Goal: Find specific page/section: Find specific page/section

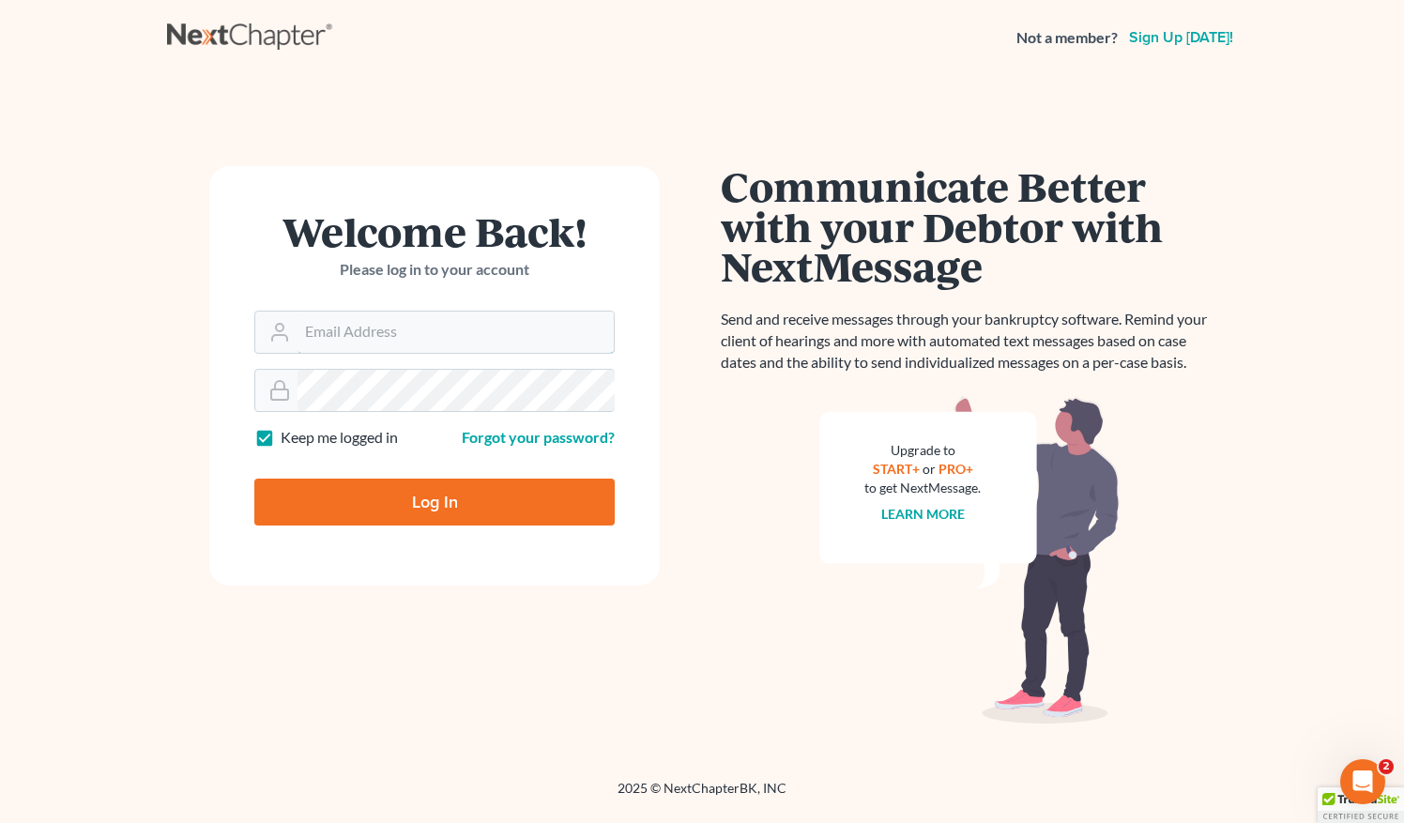
type input "[EMAIL_ADDRESS][DOMAIN_NAME]"
click at [404, 497] on input "Log In" at bounding box center [434, 502] width 360 height 47
type input "Thinking..."
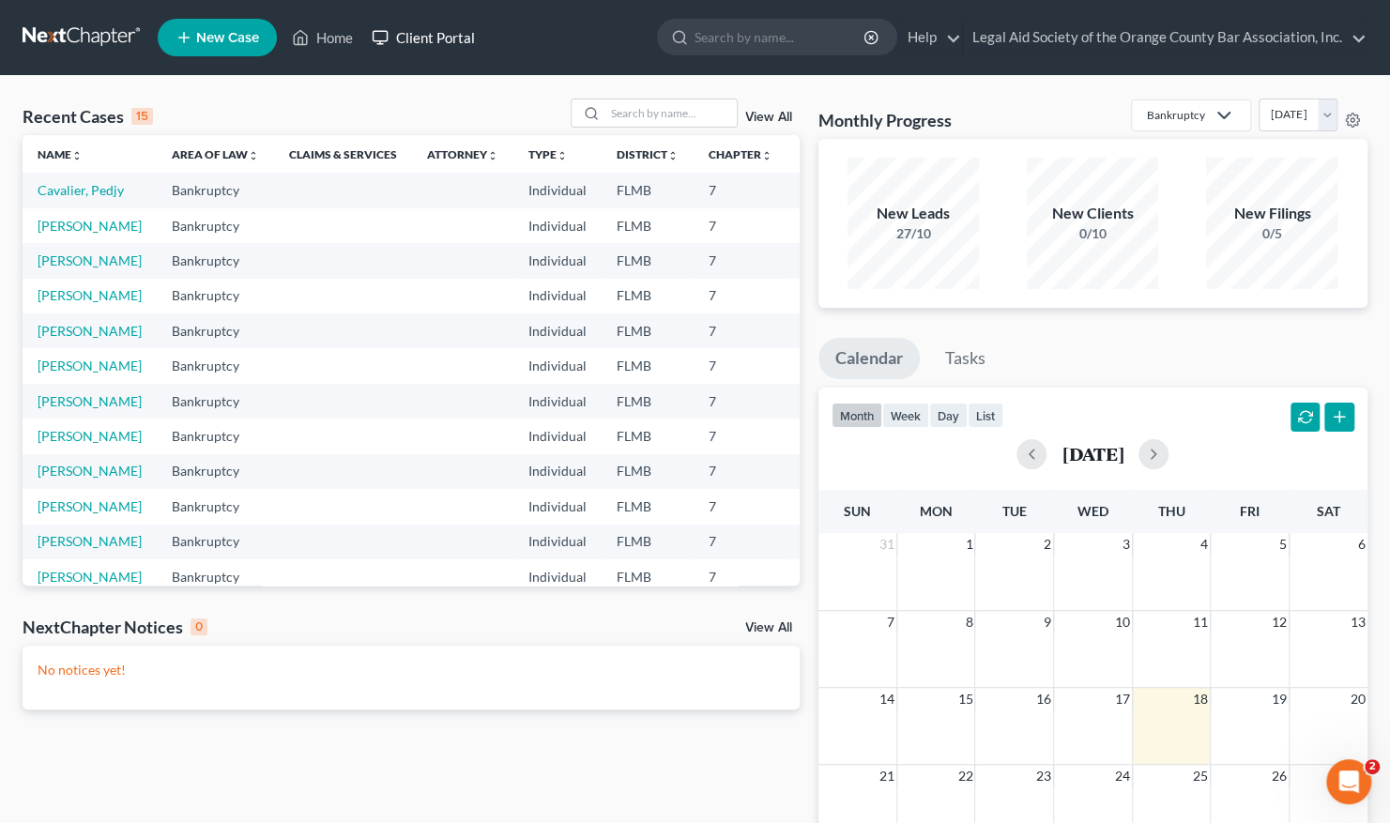
click at [439, 42] on link "Client Portal" at bounding box center [423, 38] width 122 height 34
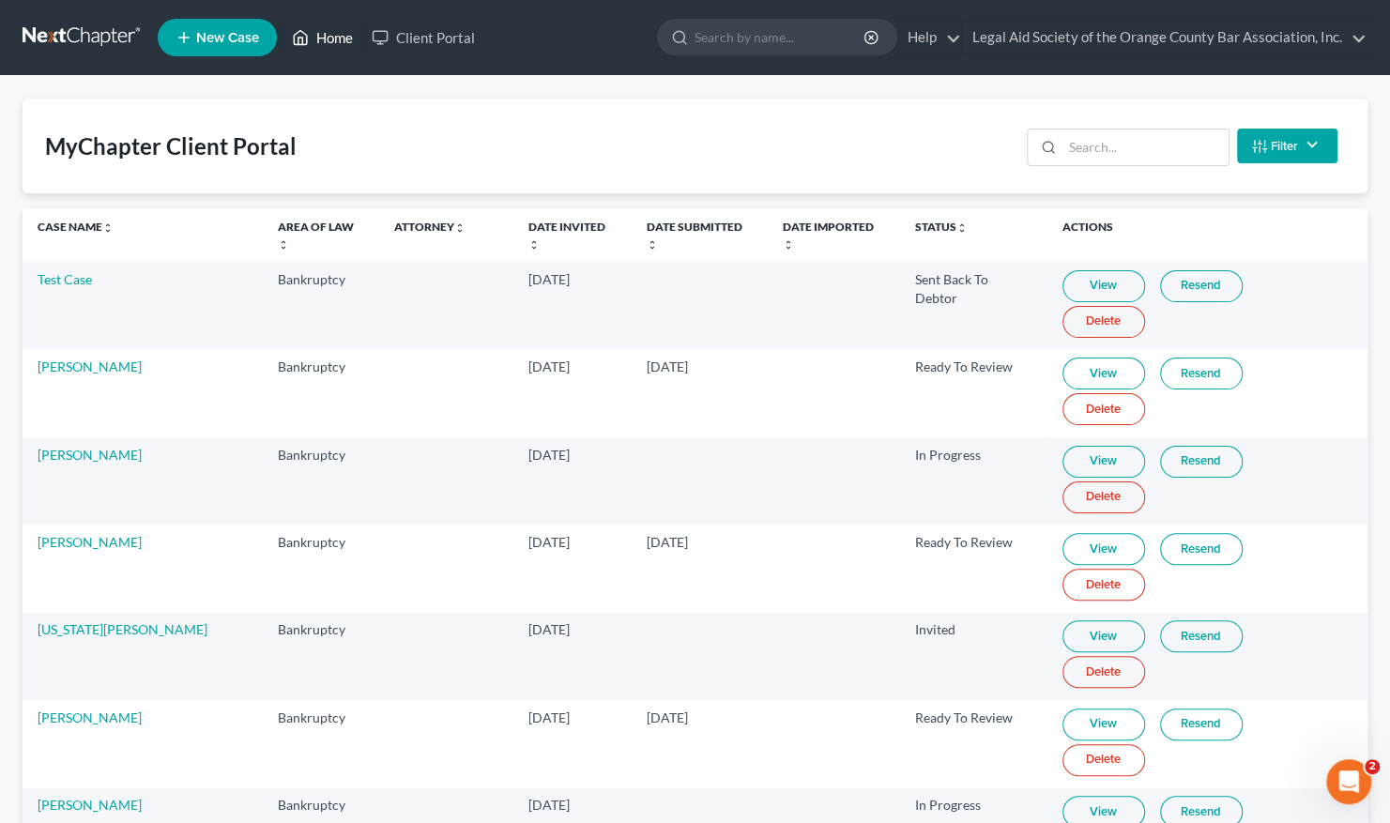
click at [341, 35] on link "Home" at bounding box center [323, 38] width 80 height 34
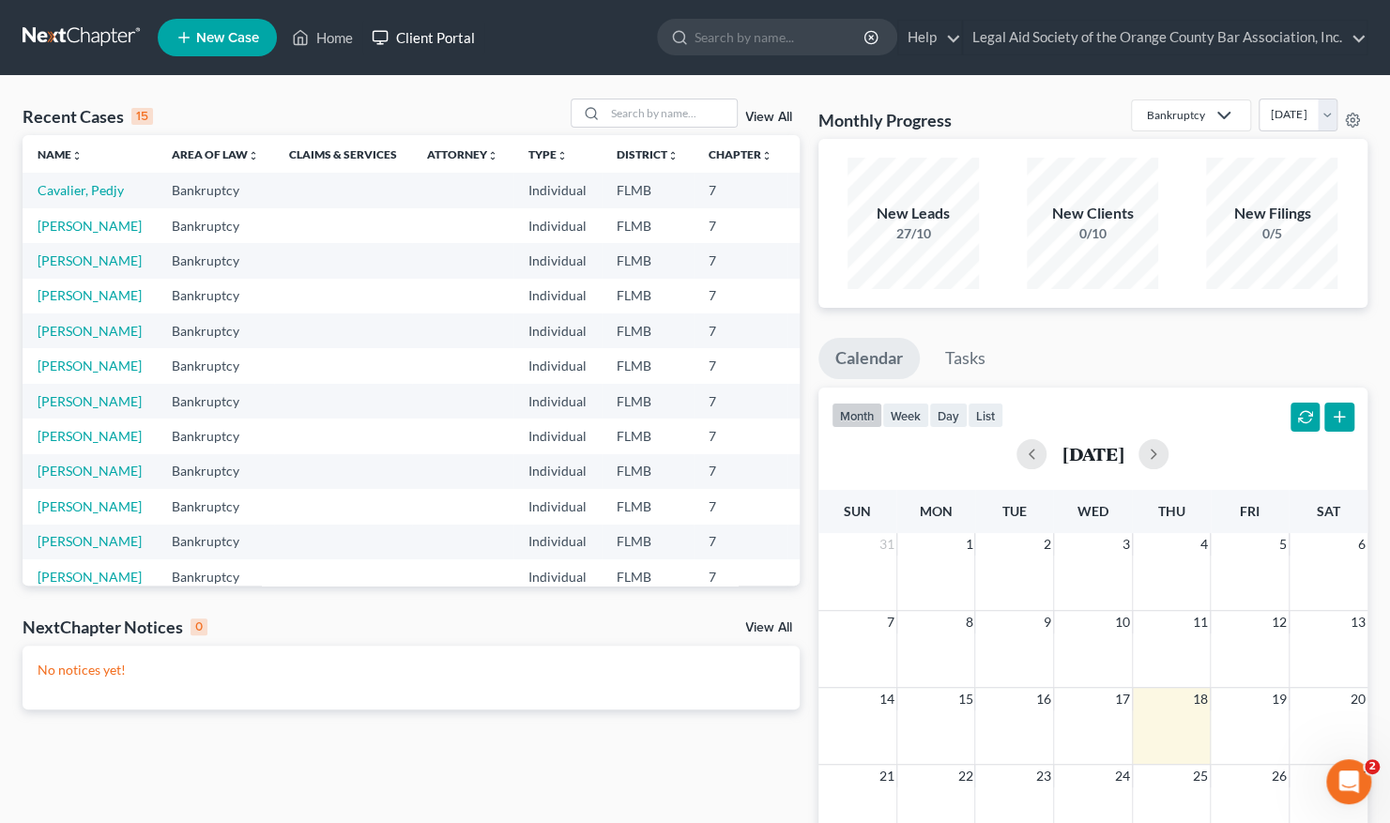
click at [430, 38] on link "Client Portal" at bounding box center [423, 38] width 122 height 34
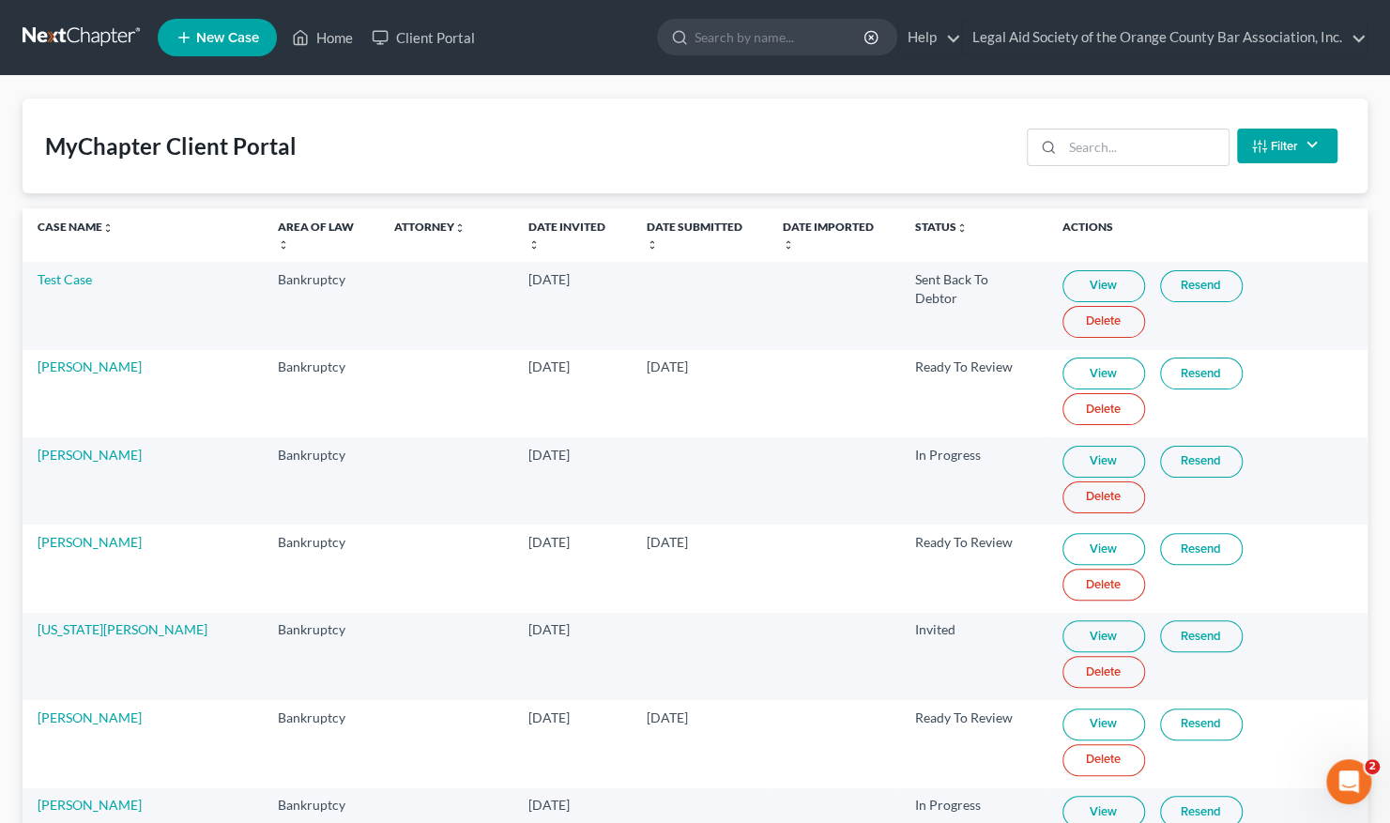
click at [1091, 272] on link "View" at bounding box center [1104, 286] width 83 height 32
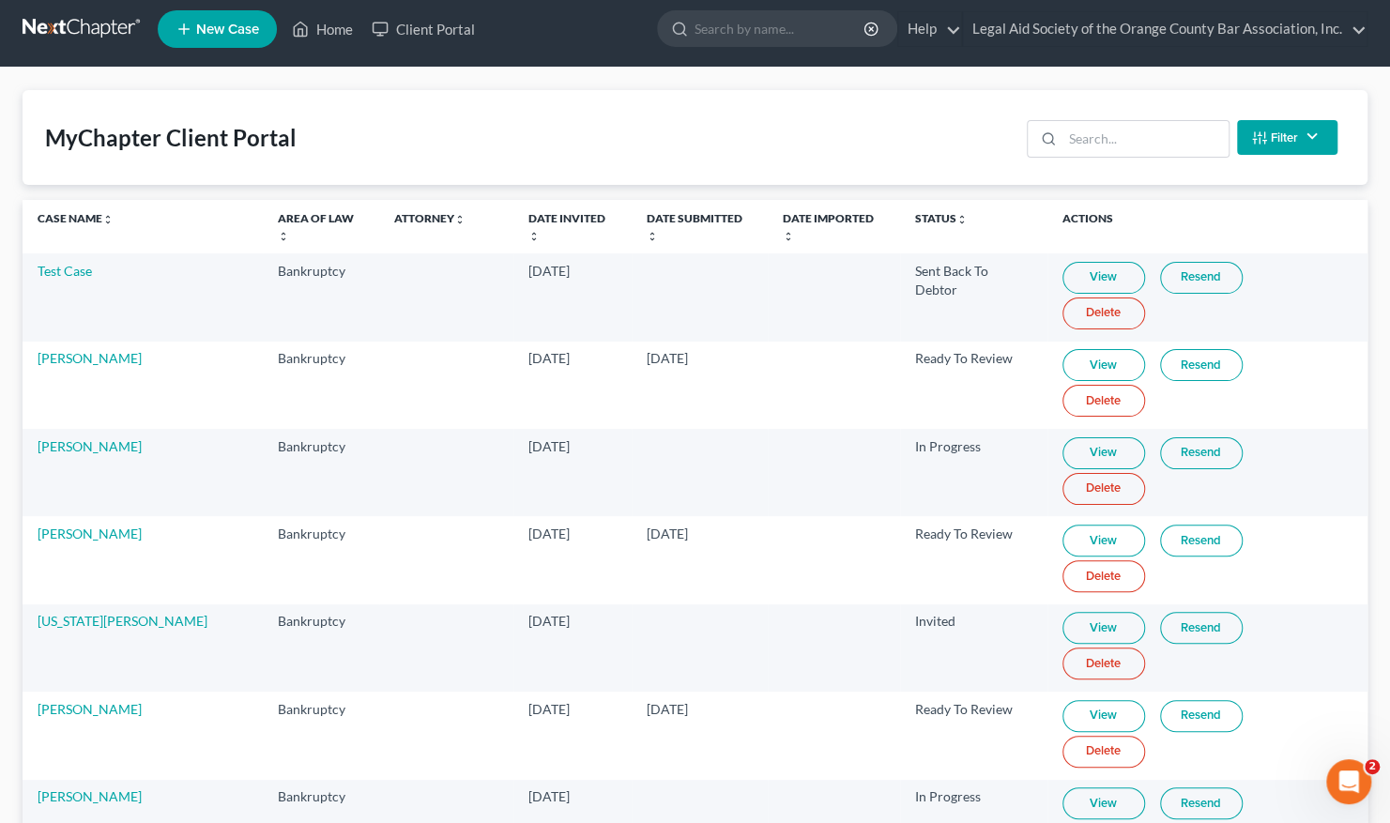
scroll to position [7, 0]
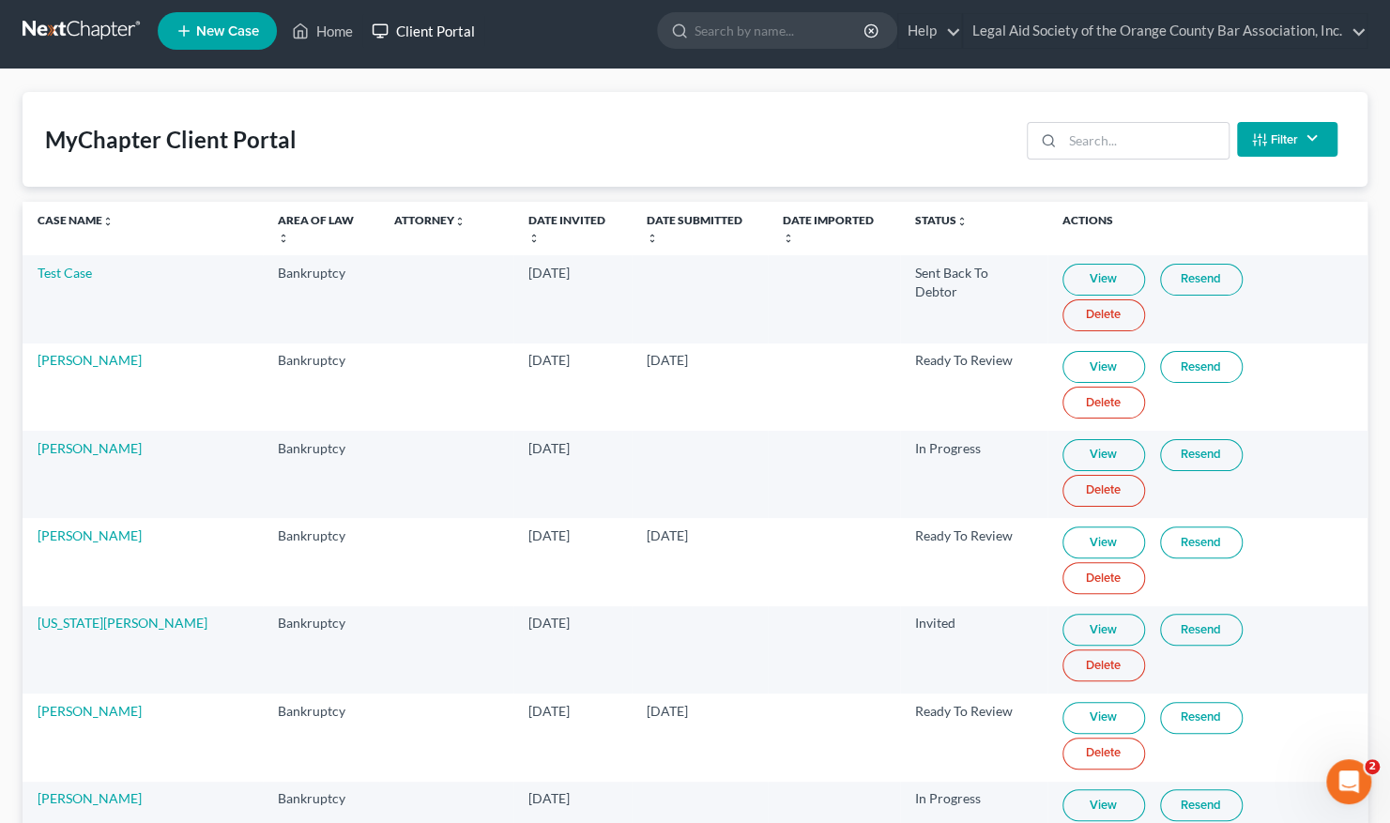
click at [417, 31] on link "Client Portal" at bounding box center [423, 31] width 122 height 34
click at [430, 28] on link "Client Portal" at bounding box center [423, 31] width 122 height 34
click at [337, 23] on link "Home" at bounding box center [323, 31] width 80 height 34
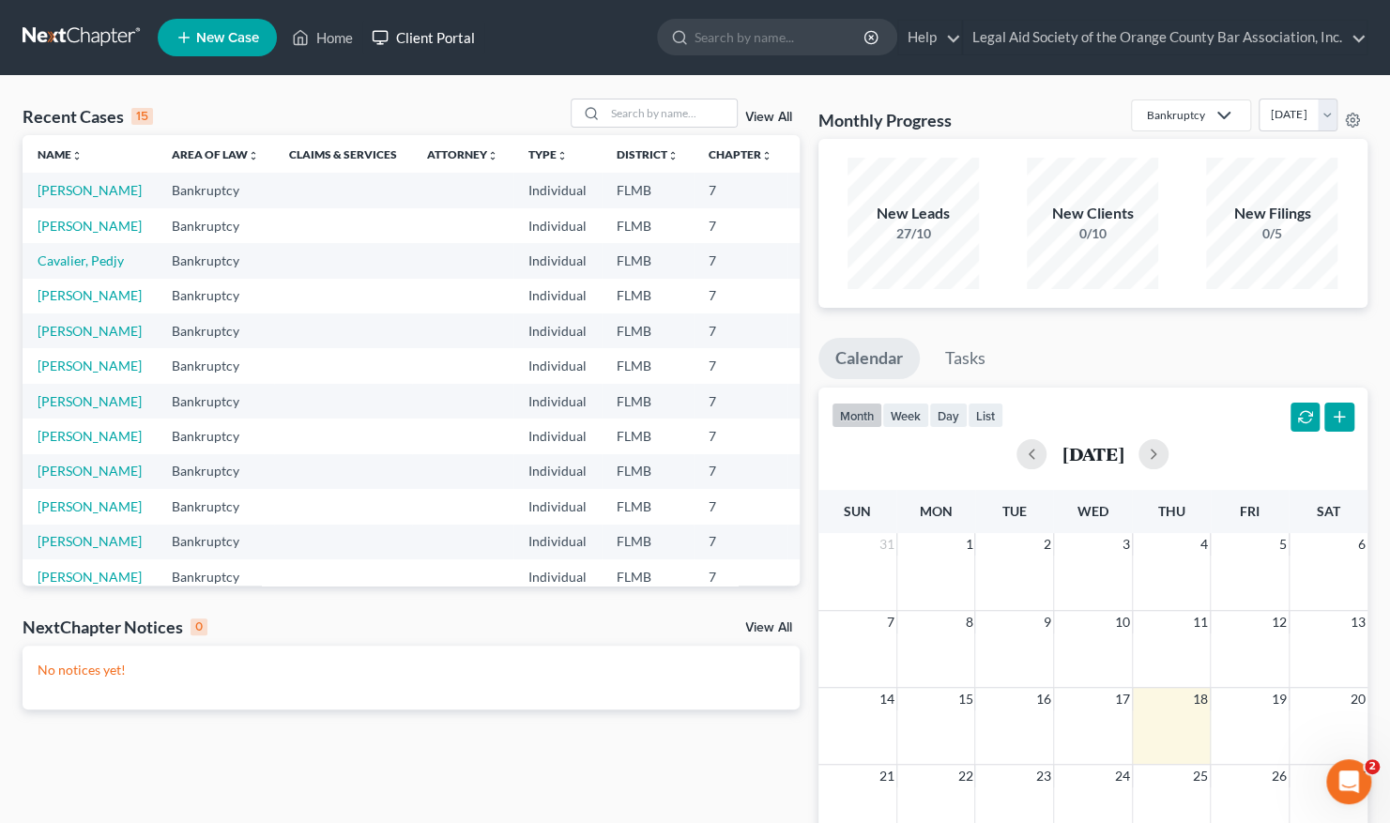
click at [464, 35] on link "Client Portal" at bounding box center [423, 38] width 122 height 34
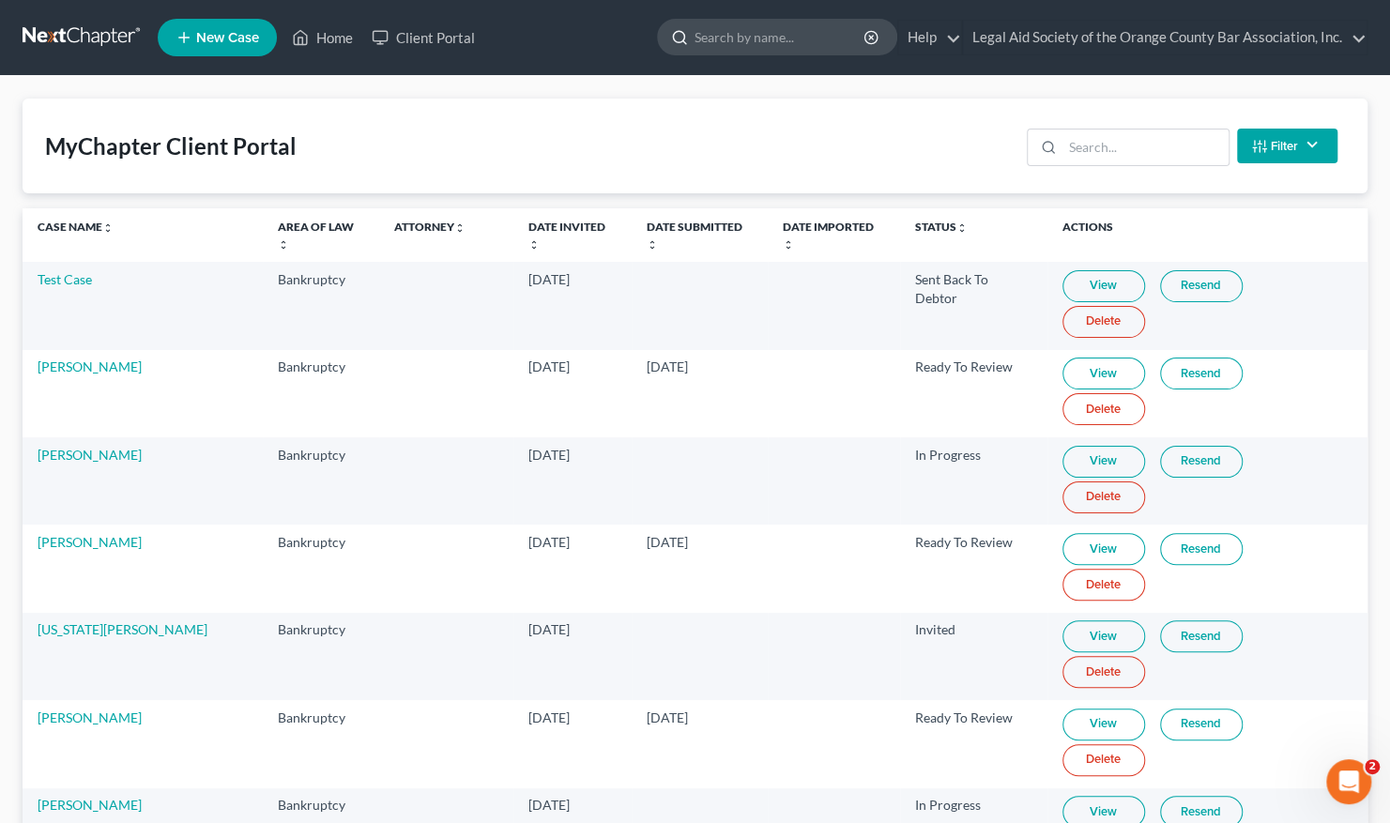
click at [728, 36] on input "search" at bounding box center [781, 37] width 172 height 35
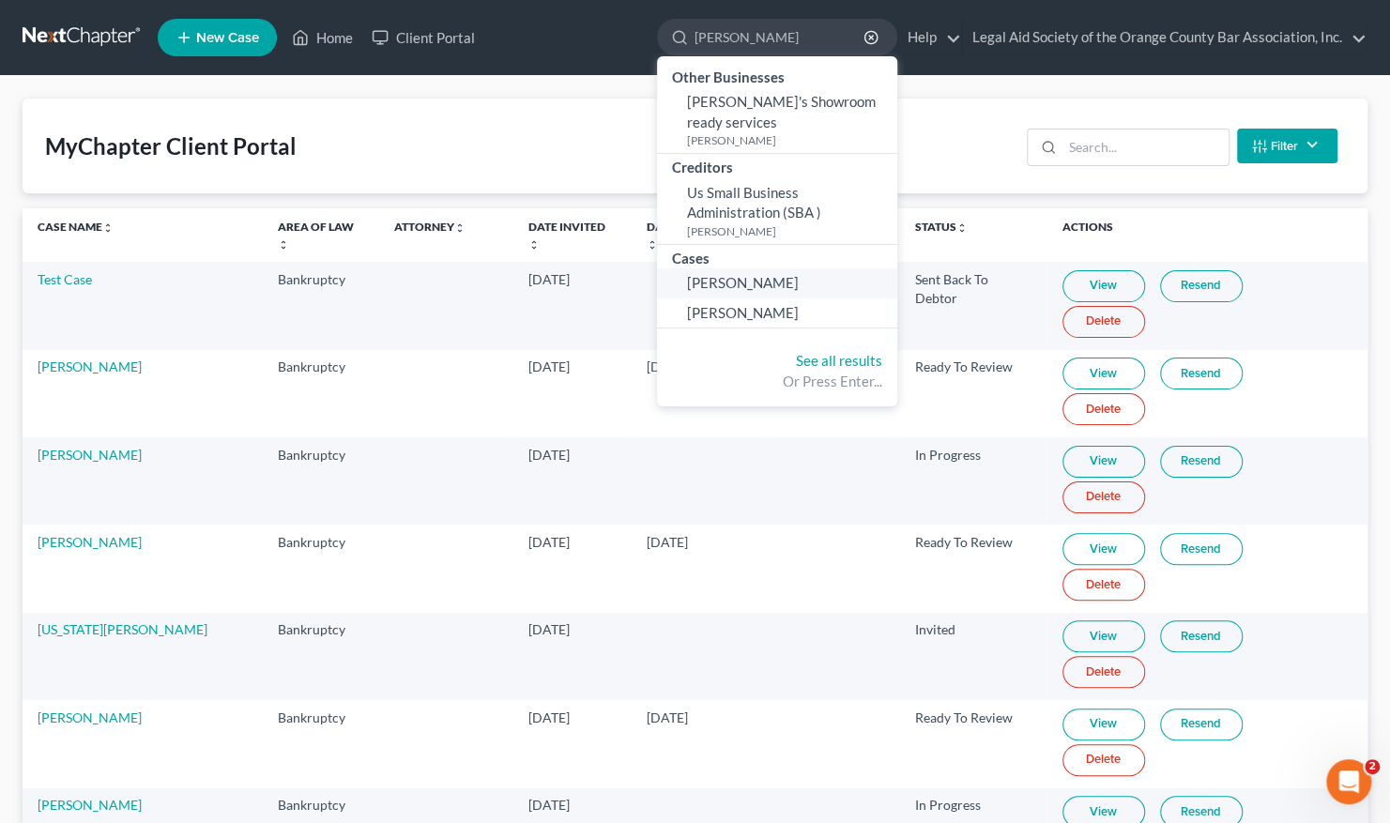
type input "[PERSON_NAME]"
click at [704, 274] on span "[PERSON_NAME]" at bounding box center [743, 282] width 112 height 17
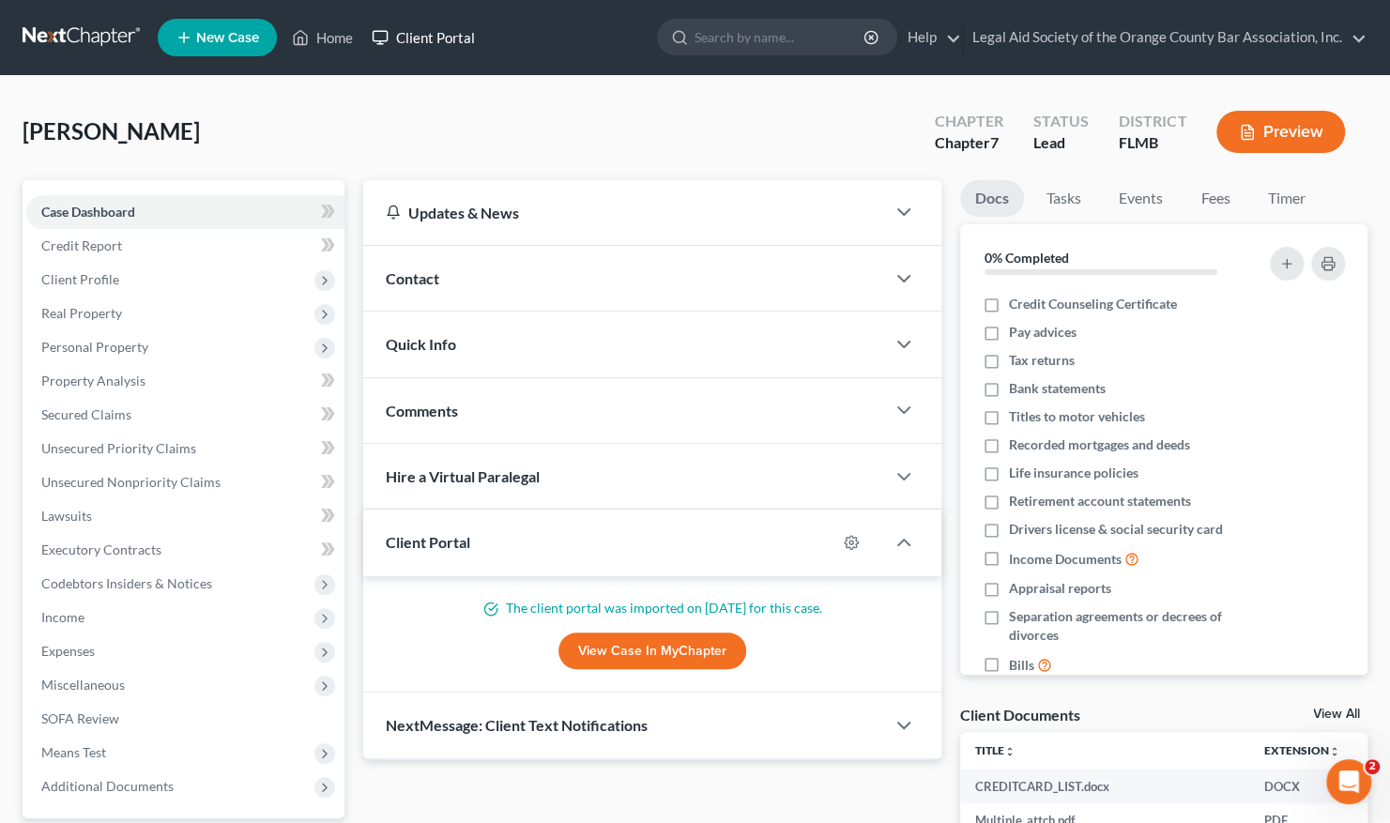
click at [437, 30] on link "Client Portal" at bounding box center [423, 38] width 122 height 34
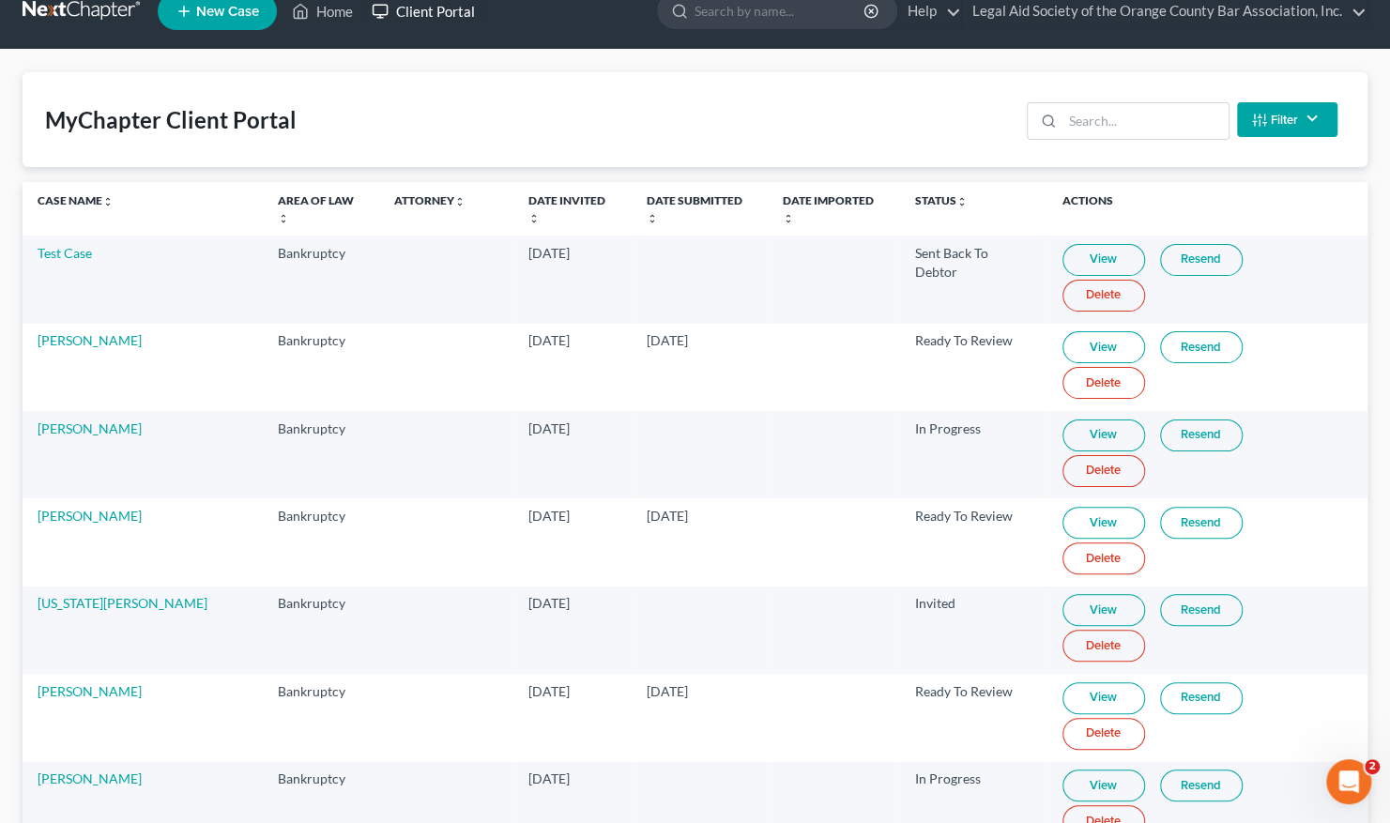
scroll to position [9, 0]
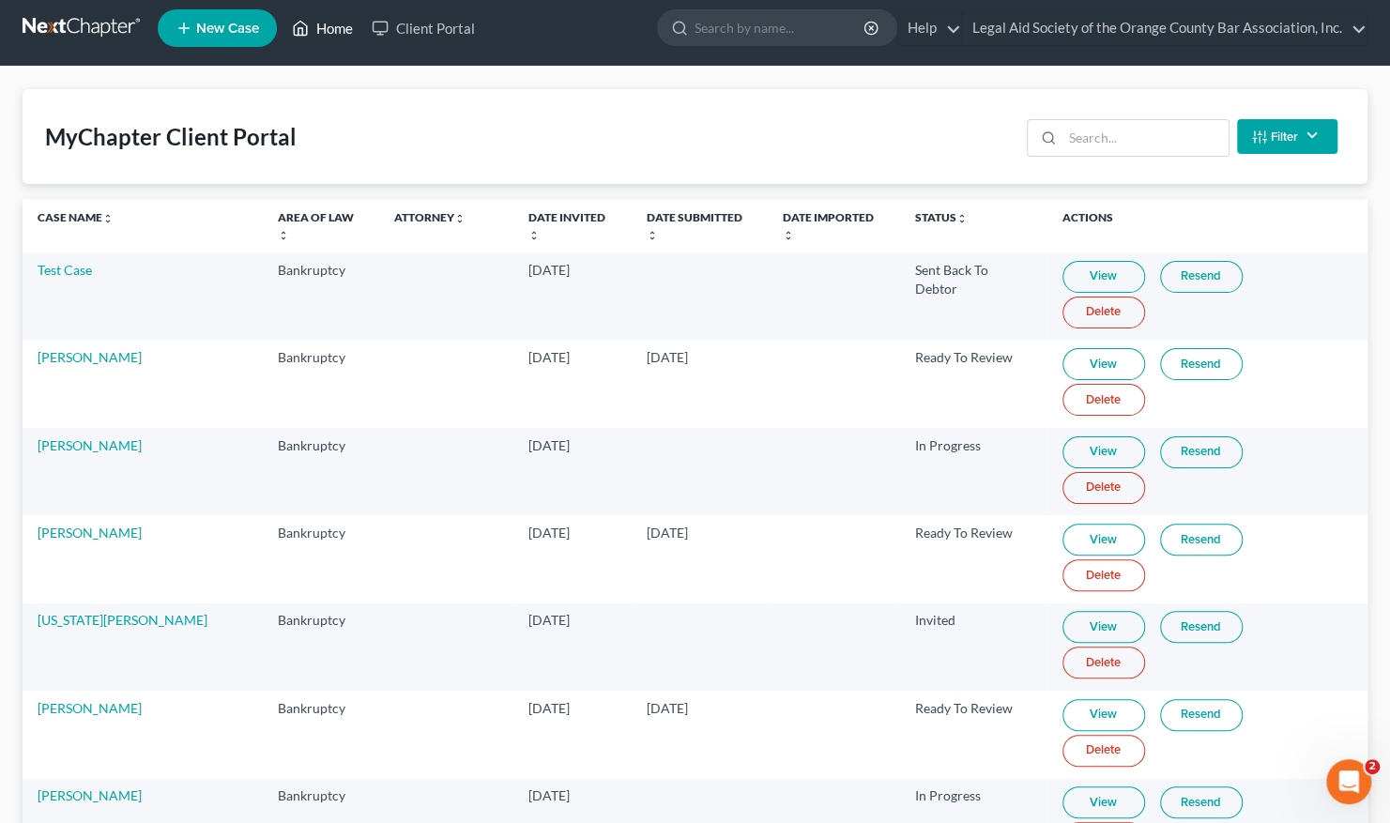
click at [333, 21] on link "Home" at bounding box center [323, 28] width 80 height 34
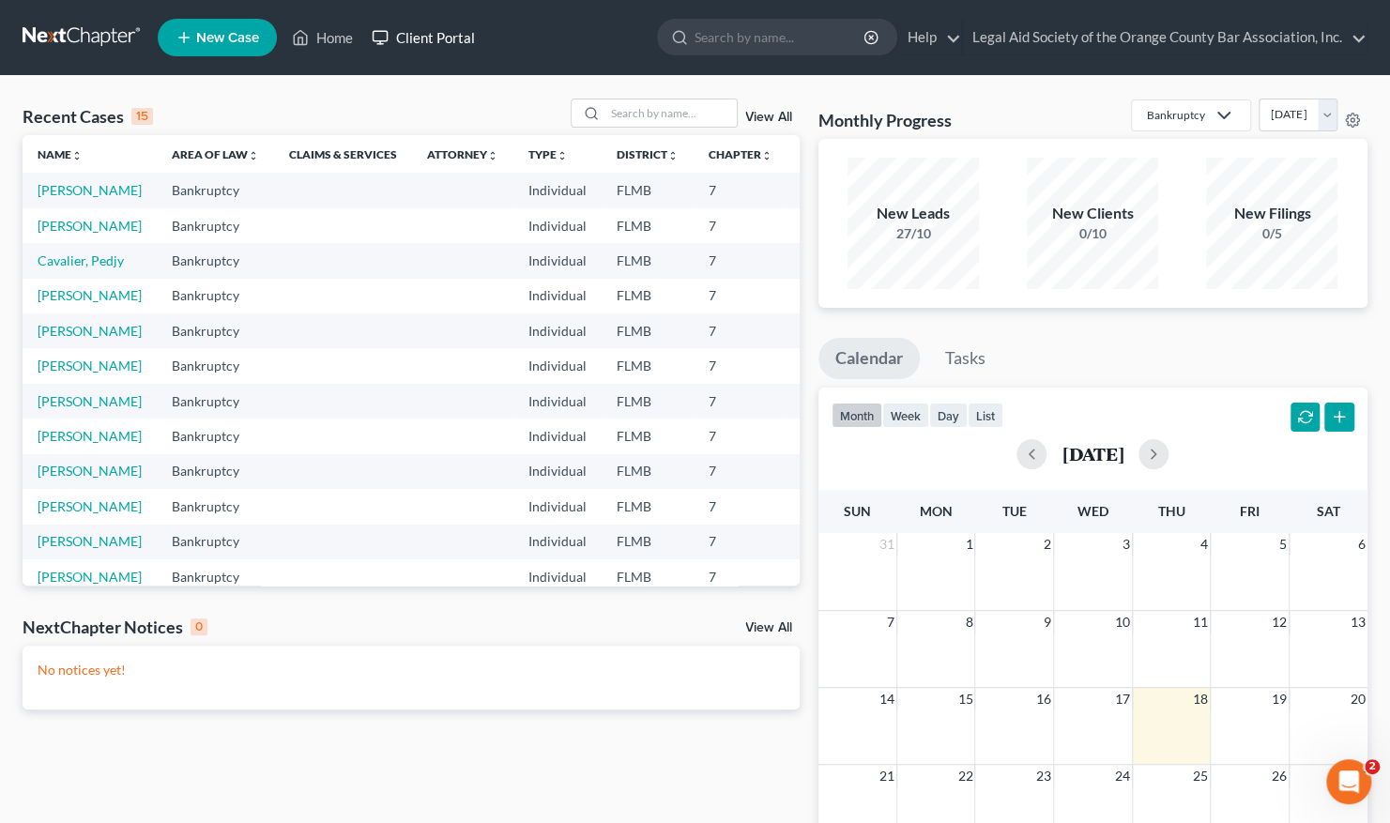
click at [439, 44] on link "Client Portal" at bounding box center [423, 38] width 122 height 34
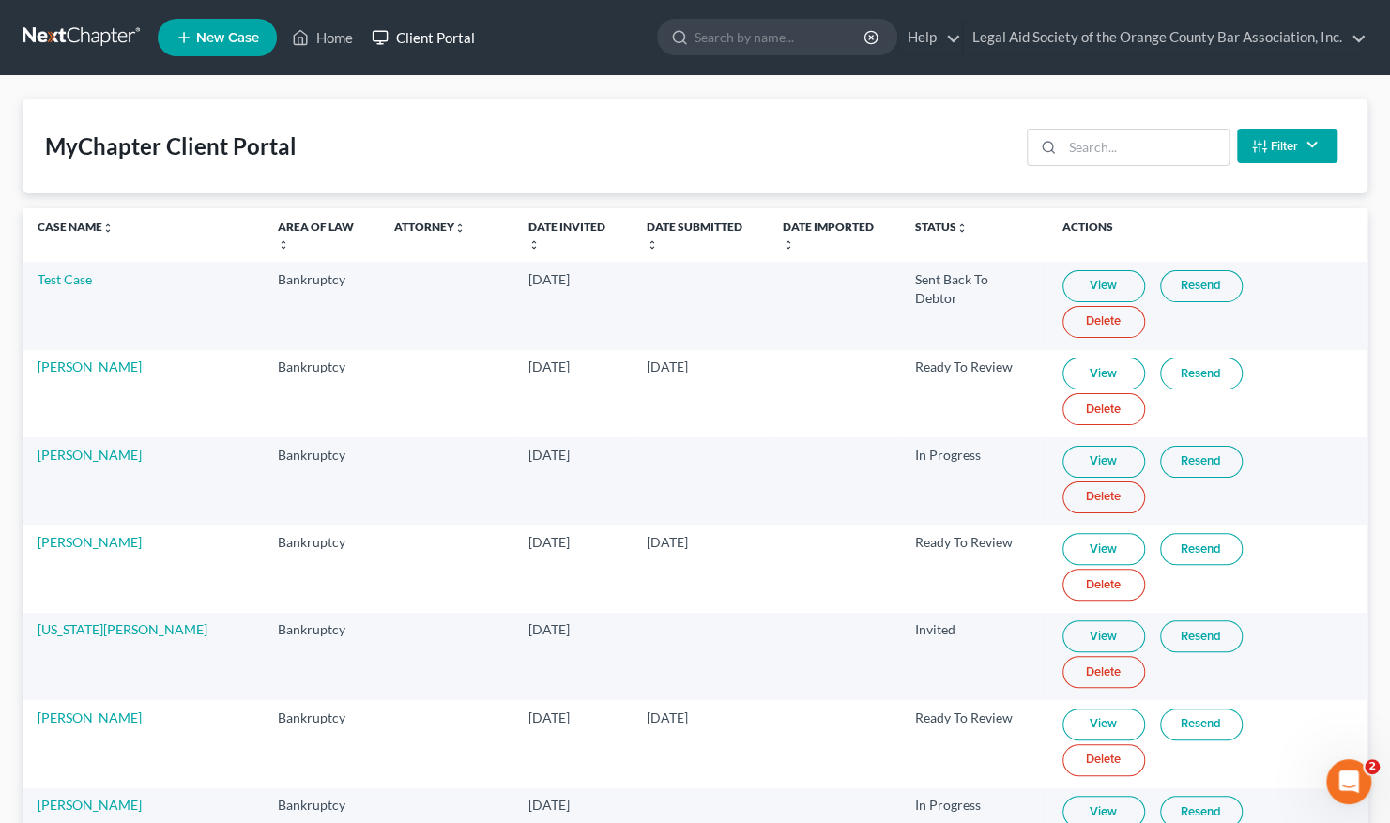
click at [422, 42] on link "Client Portal" at bounding box center [423, 38] width 122 height 34
click at [424, 39] on link "Client Portal" at bounding box center [423, 38] width 122 height 34
click at [1102, 151] on input "search" at bounding box center [1146, 148] width 166 height 36
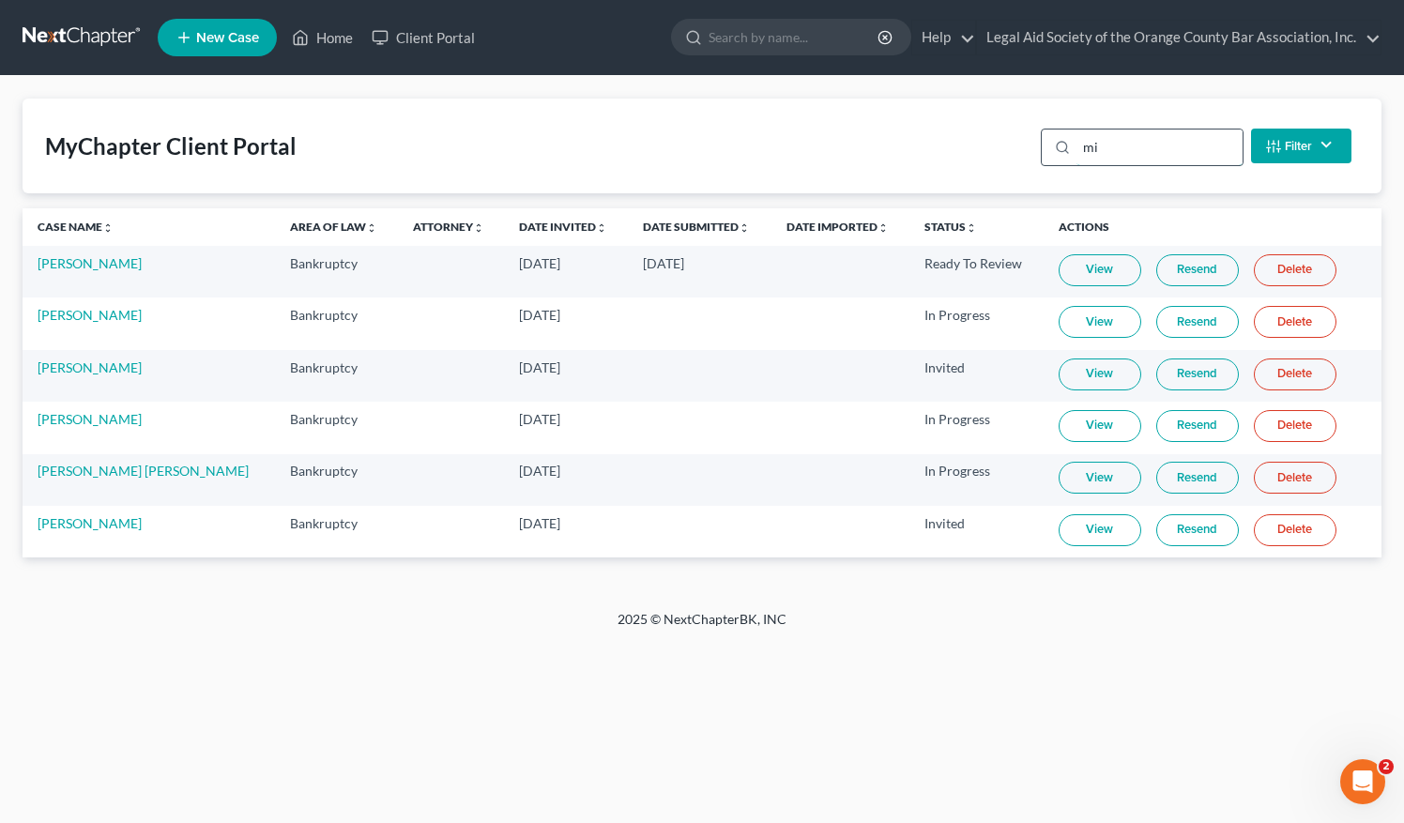
type input "m"
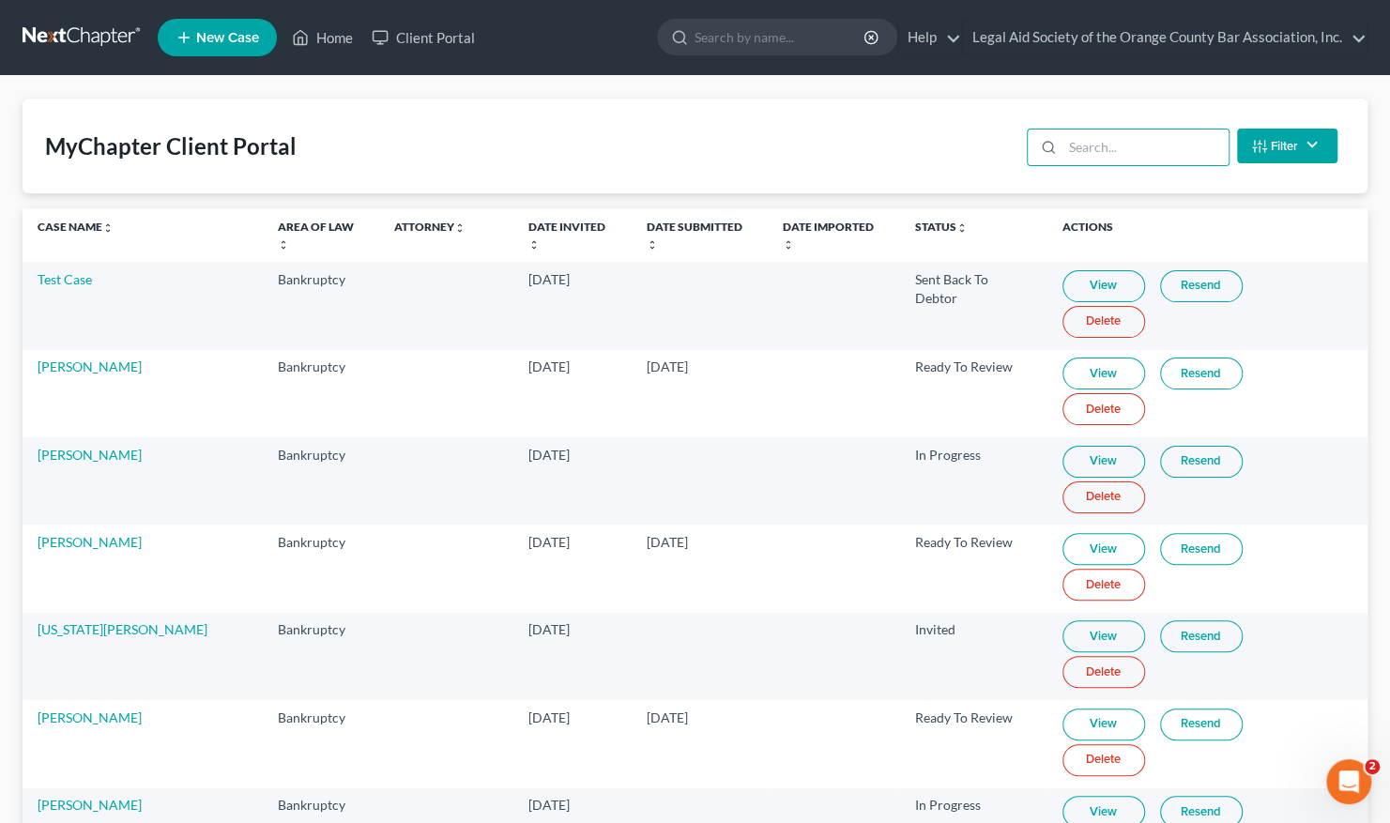
click at [1080, 270] on link "View" at bounding box center [1104, 286] width 83 height 32
